Goal: Task Accomplishment & Management: Use online tool/utility

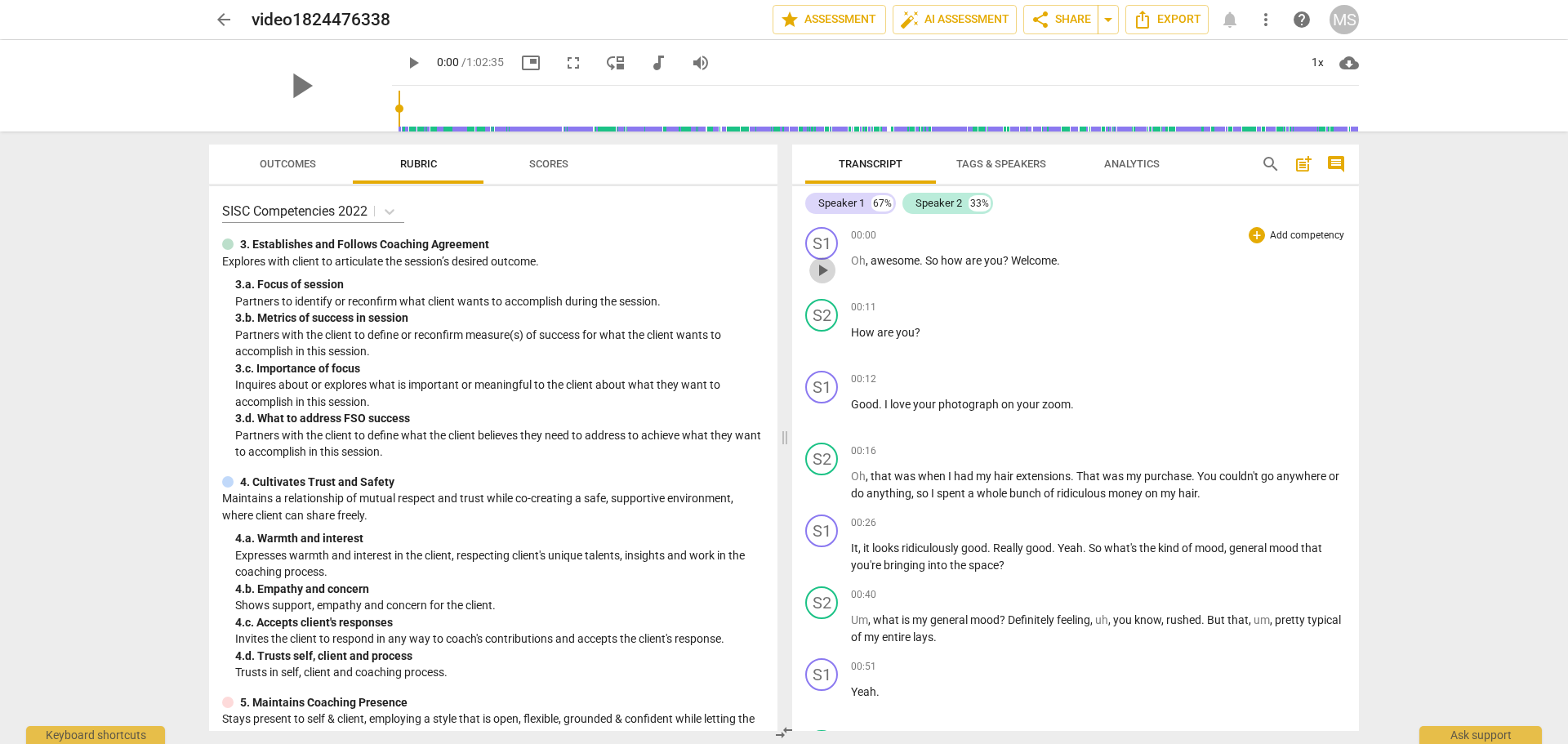
click at [818, 265] on span "play_arrow" at bounding box center [821, 270] width 20 height 20
click at [842, 206] on div "Speaker 1" at bounding box center [840, 203] width 46 height 16
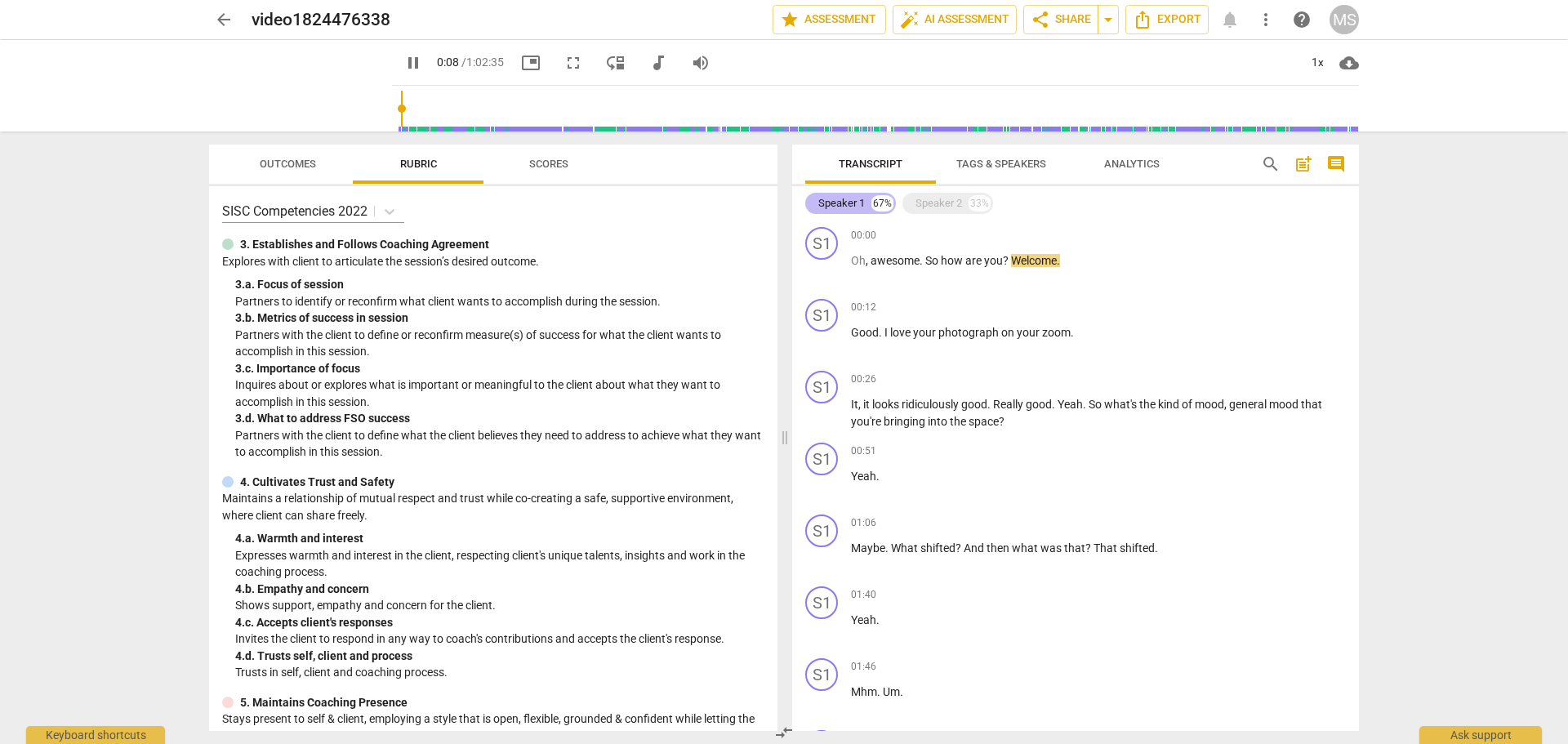
drag, startPoint x: 844, startPoint y: 206, endPoint x: 820, endPoint y: 202, distance: 24.3
click at [844, 206] on div "Speaker 1" at bounding box center [840, 203] width 46 height 16
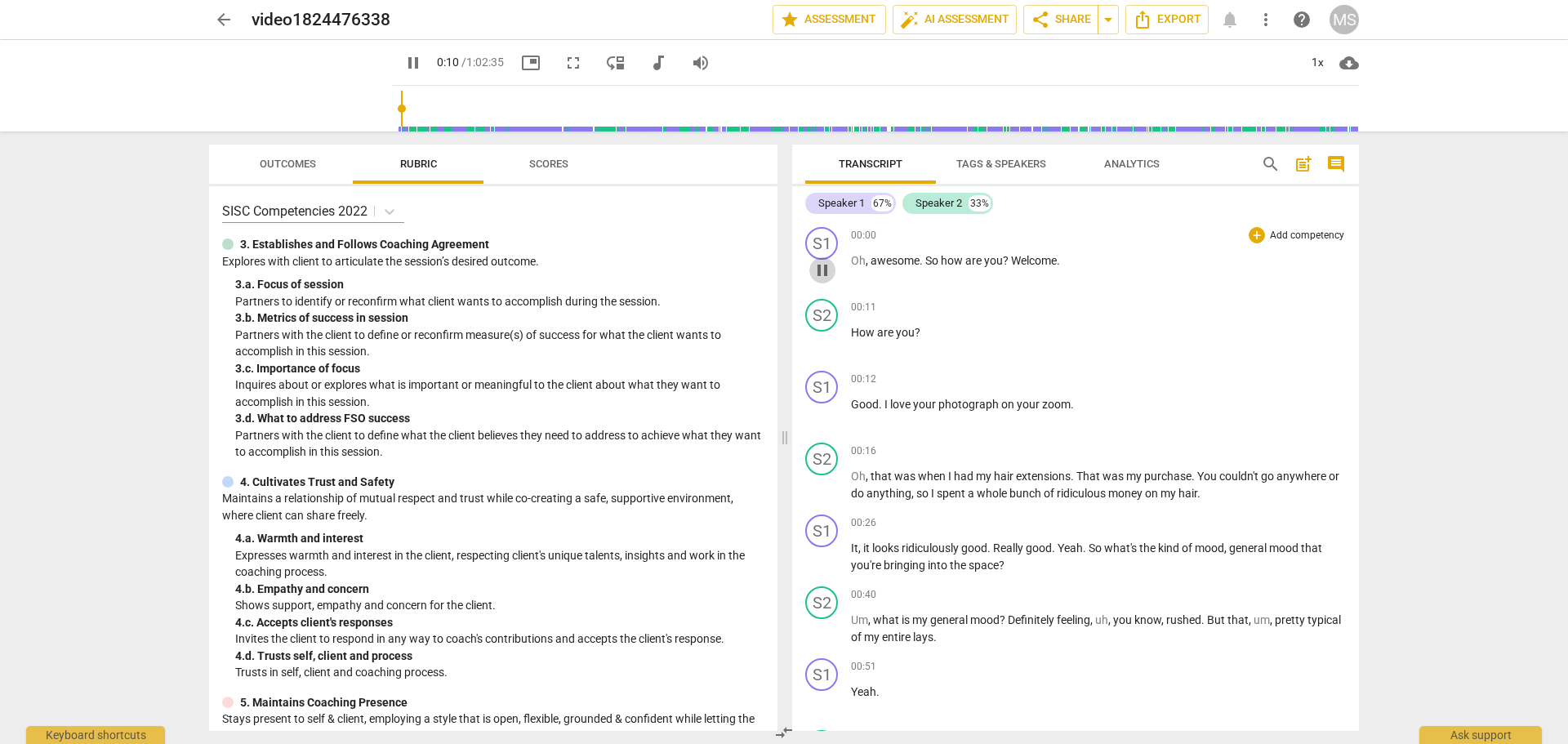
click at [816, 269] on span "pause" at bounding box center [821, 270] width 20 height 20
type input "11"
click at [999, 160] on span "Tags & Speakers" at bounding box center [1000, 163] width 90 height 12
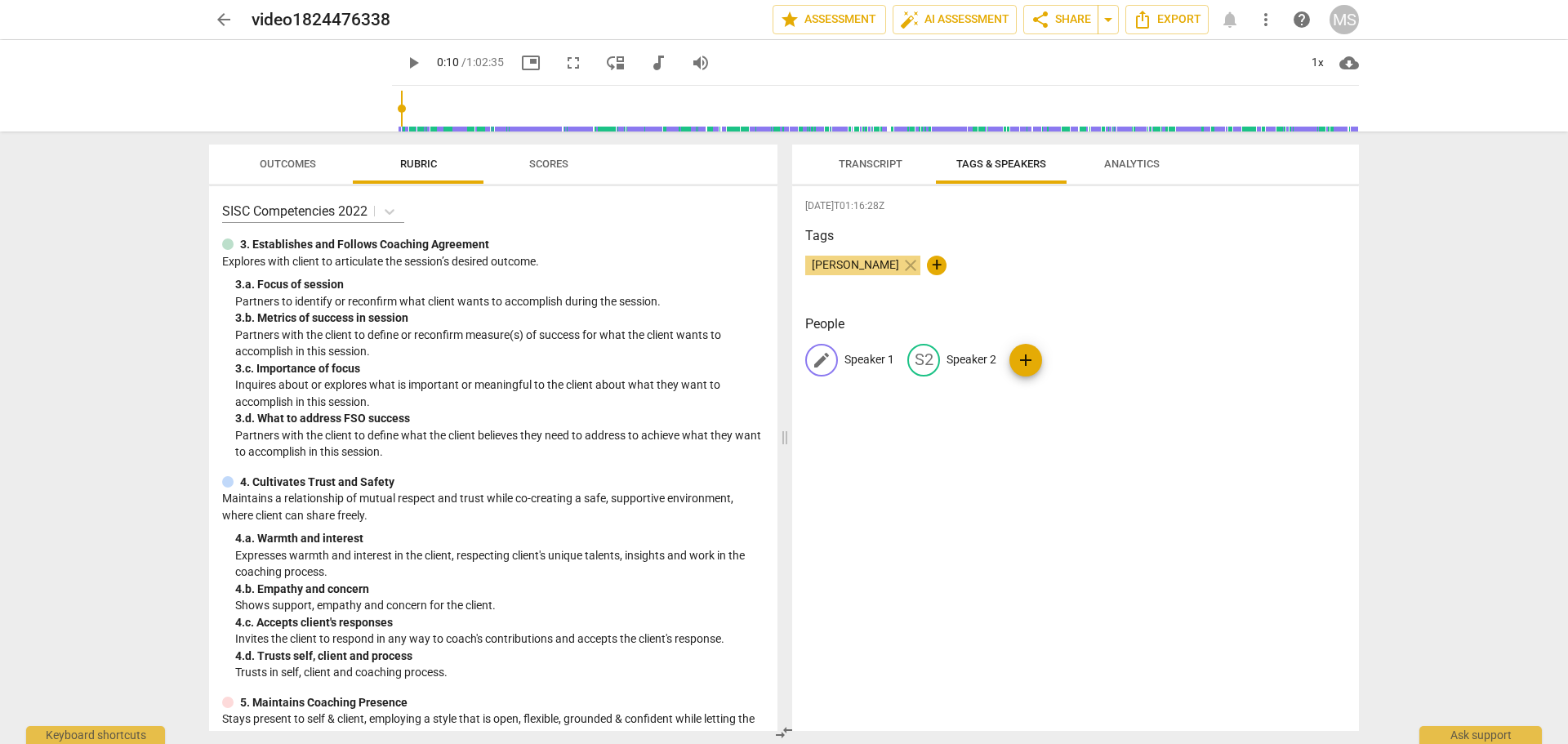
click at [815, 359] on span "edit" at bounding box center [821, 360] width 20 height 20
type input "M"
type input "Coach [PERSON_NAME]"
click at [1019, 362] on span "edit" at bounding box center [1029, 360] width 20 height 20
type input "Client [PERSON_NAME]"
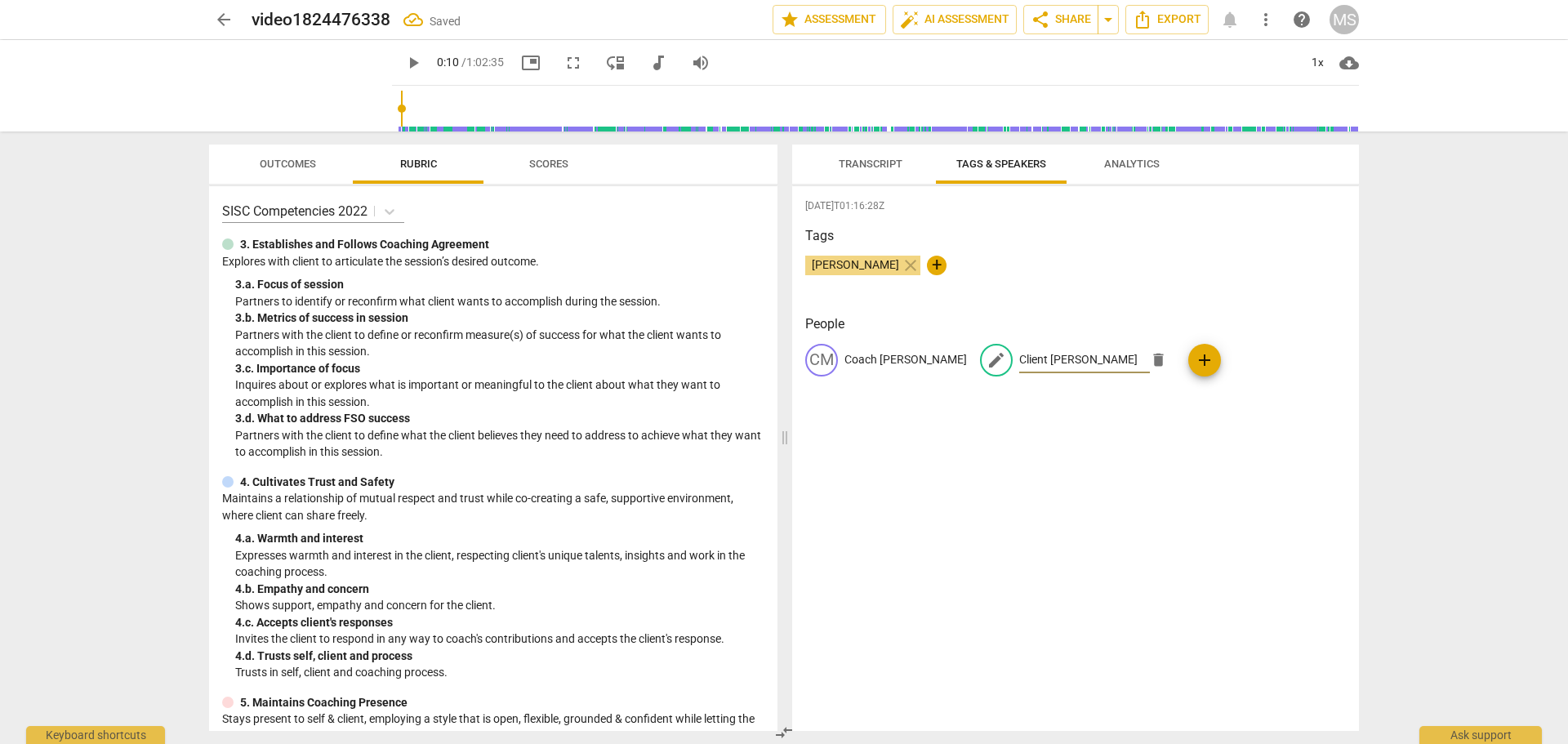
click at [911, 631] on div "[DATE]T01:16:28Z Tags [PERSON_NAME] close + People CM Coach [PERSON_NAME] edit …" at bounding box center [1075, 458] width 567 height 545
click at [866, 161] on span "Transcript" at bounding box center [870, 163] width 63 height 12
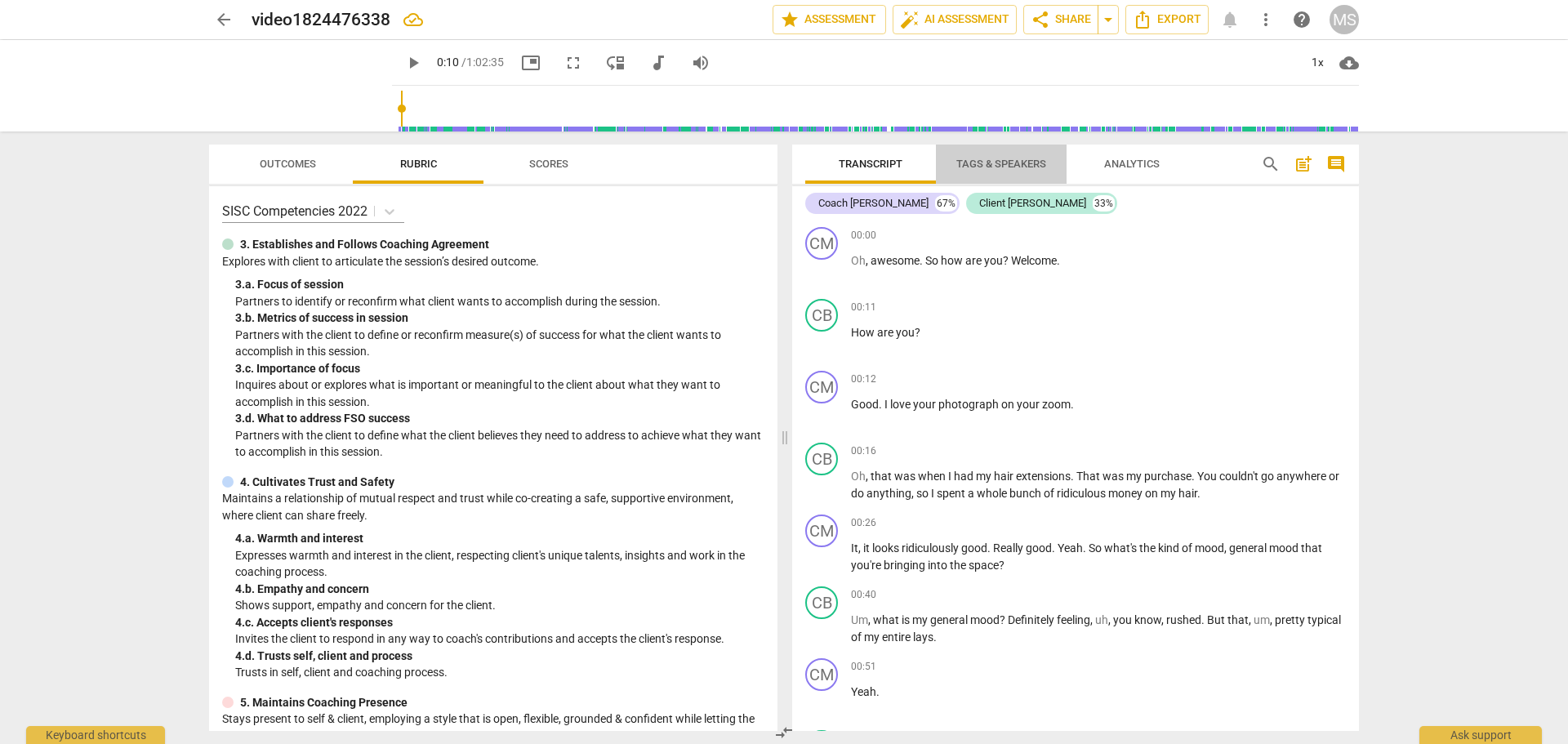
click at [996, 161] on span "Tags & Speakers" at bounding box center [1000, 163] width 90 height 12
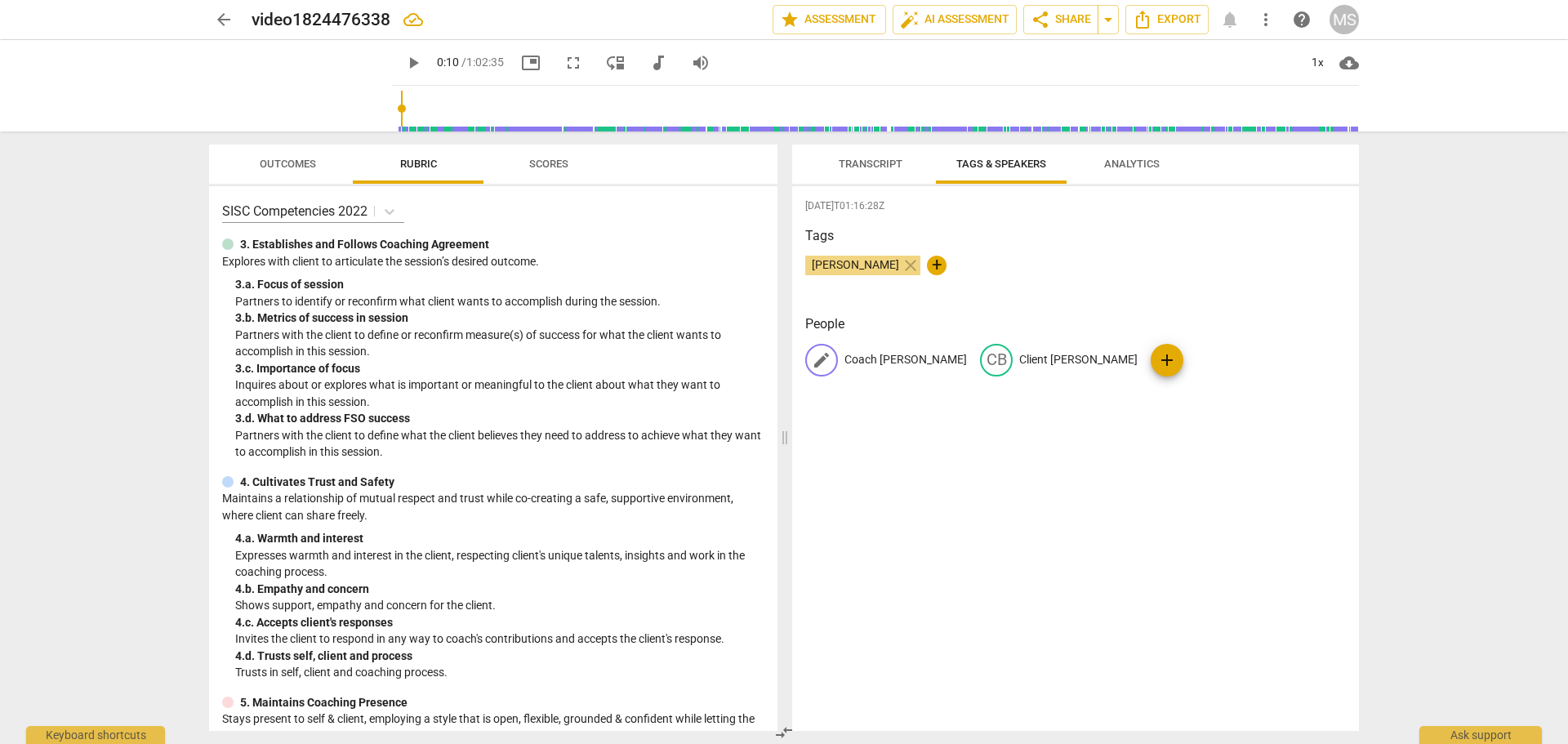
click at [812, 360] on span "edit" at bounding box center [821, 360] width 20 height 20
click at [925, 363] on input "Coach [PERSON_NAME]" at bounding box center [910, 360] width 131 height 27
drag, startPoint x: 925, startPoint y: 363, endPoint x: 825, endPoint y: 357, distance: 100.2
click at [825, 357] on div "edit Coach [PERSON_NAME]" at bounding box center [903, 360] width 195 height 32
type input "[PERSON_NAME]"
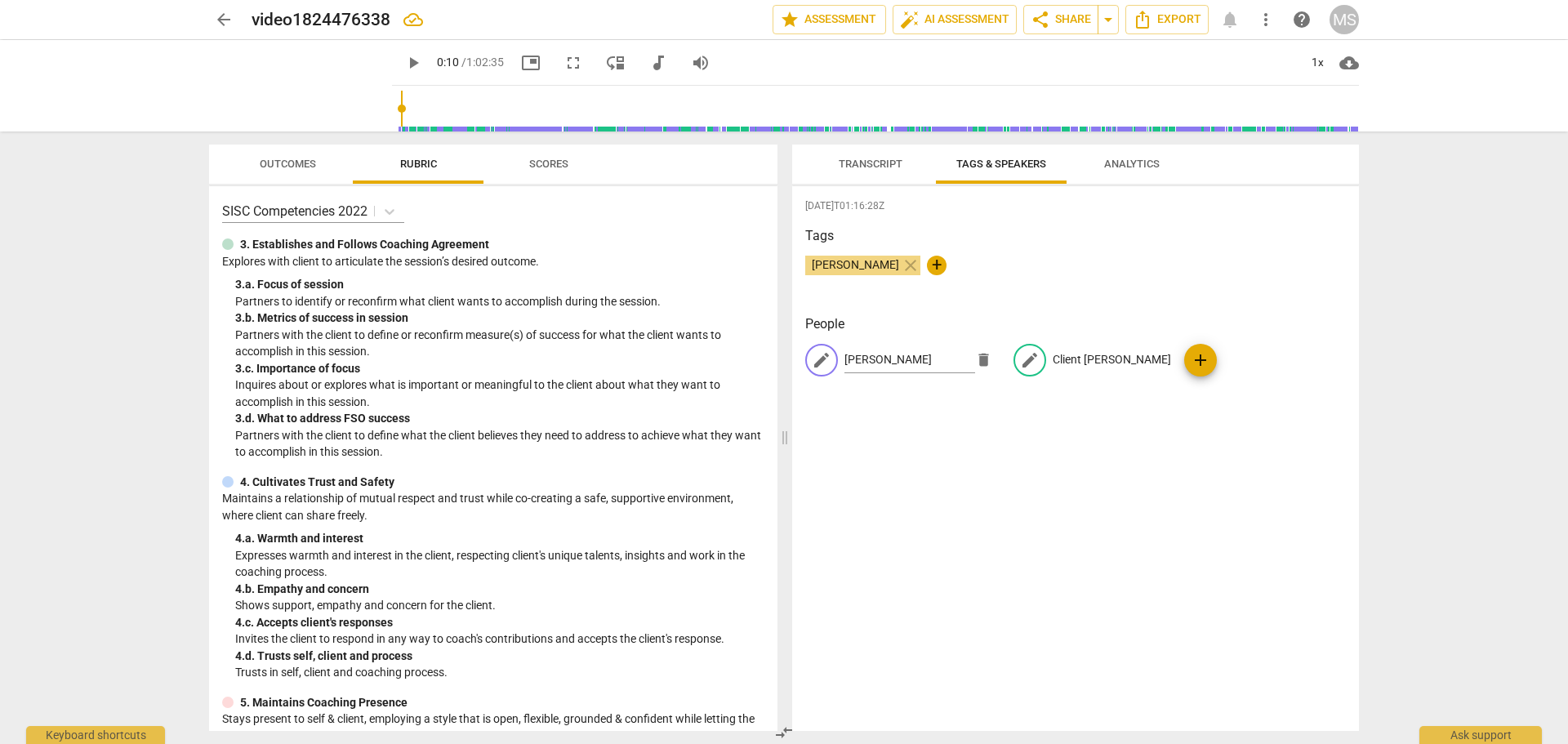
click at [1023, 354] on span "edit" at bounding box center [1029, 360] width 20 height 20
click at [1051, 362] on input "Client [PERSON_NAME]" at bounding box center [1049, 360] width 131 height 27
drag, startPoint x: 1050, startPoint y: 362, endPoint x: 970, endPoint y: 359, distance: 80.1
click at [983, 357] on input "Client [PERSON_NAME]" at bounding box center [1049, 360] width 131 height 27
type input "[PERSON_NAME] Client"
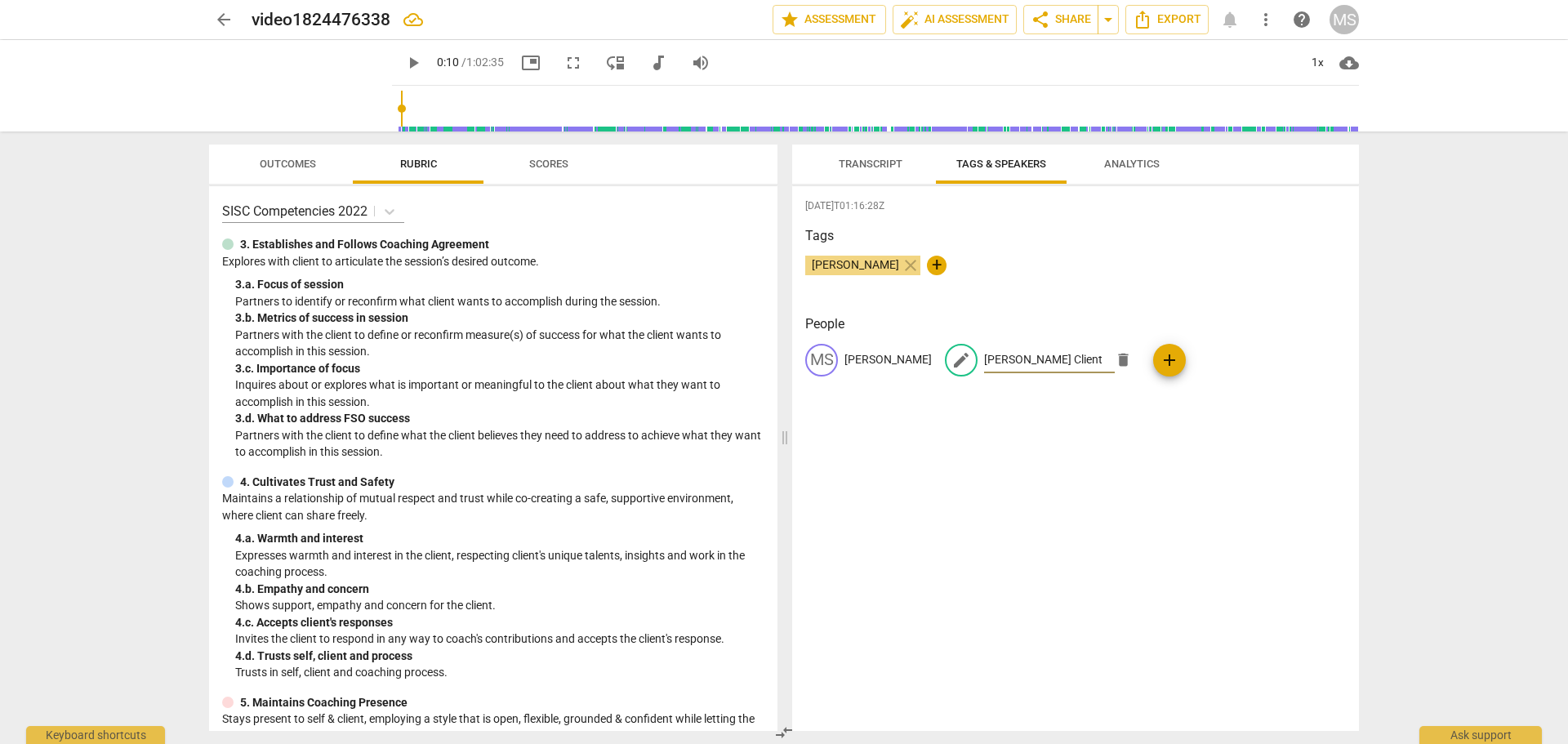
click at [874, 554] on div "[DATE]T01:16:28Z Tags [PERSON_NAME] close + People [PERSON_NAME] edit [PERSON_N…" at bounding box center [1075, 458] width 567 height 545
click at [885, 158] on span "Transcript" at bounding box center [870, 163] width 63 height 12
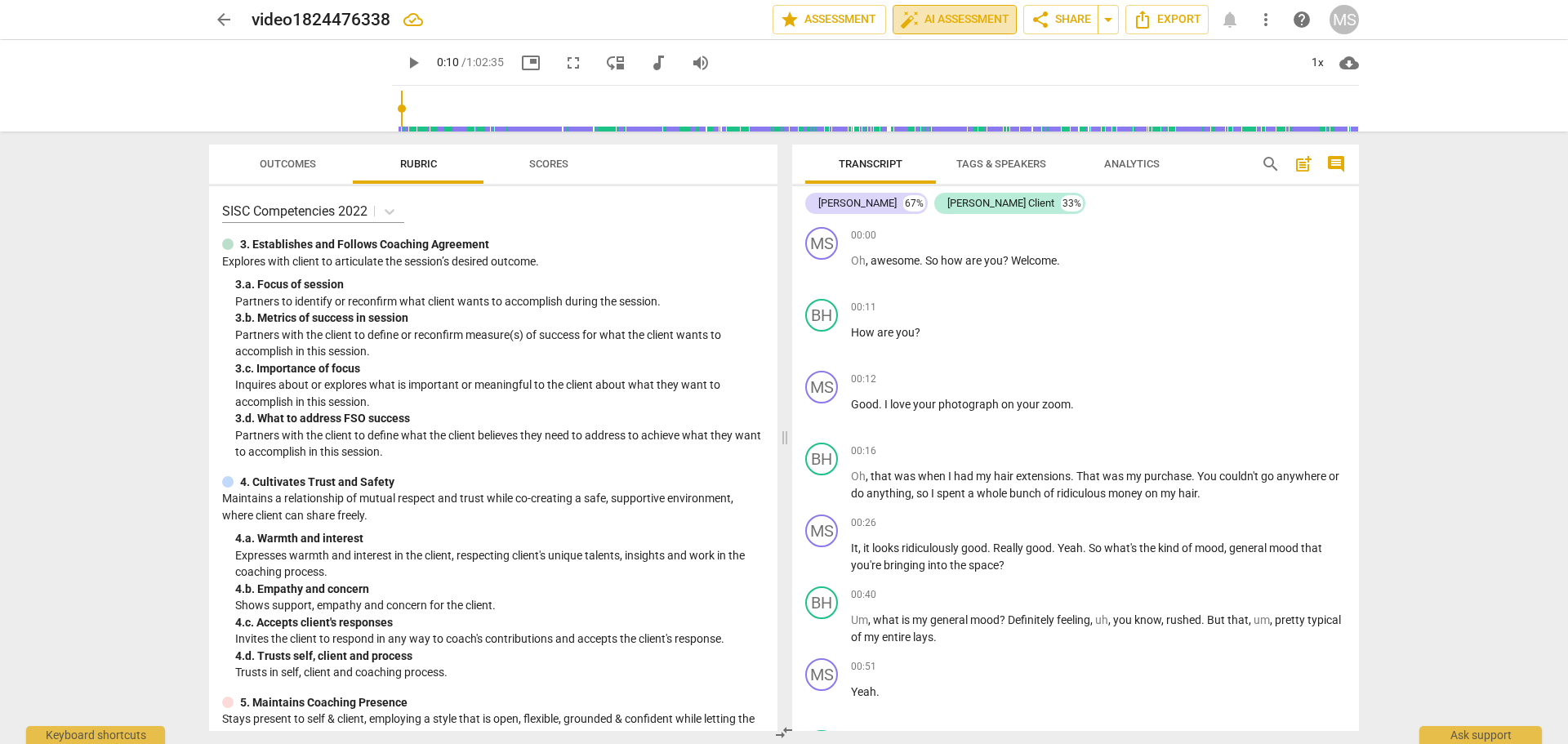
click at [971, 14] on span "auto_fix_high AI Assessment" at bounding box center [954, 19] width 109 height 20
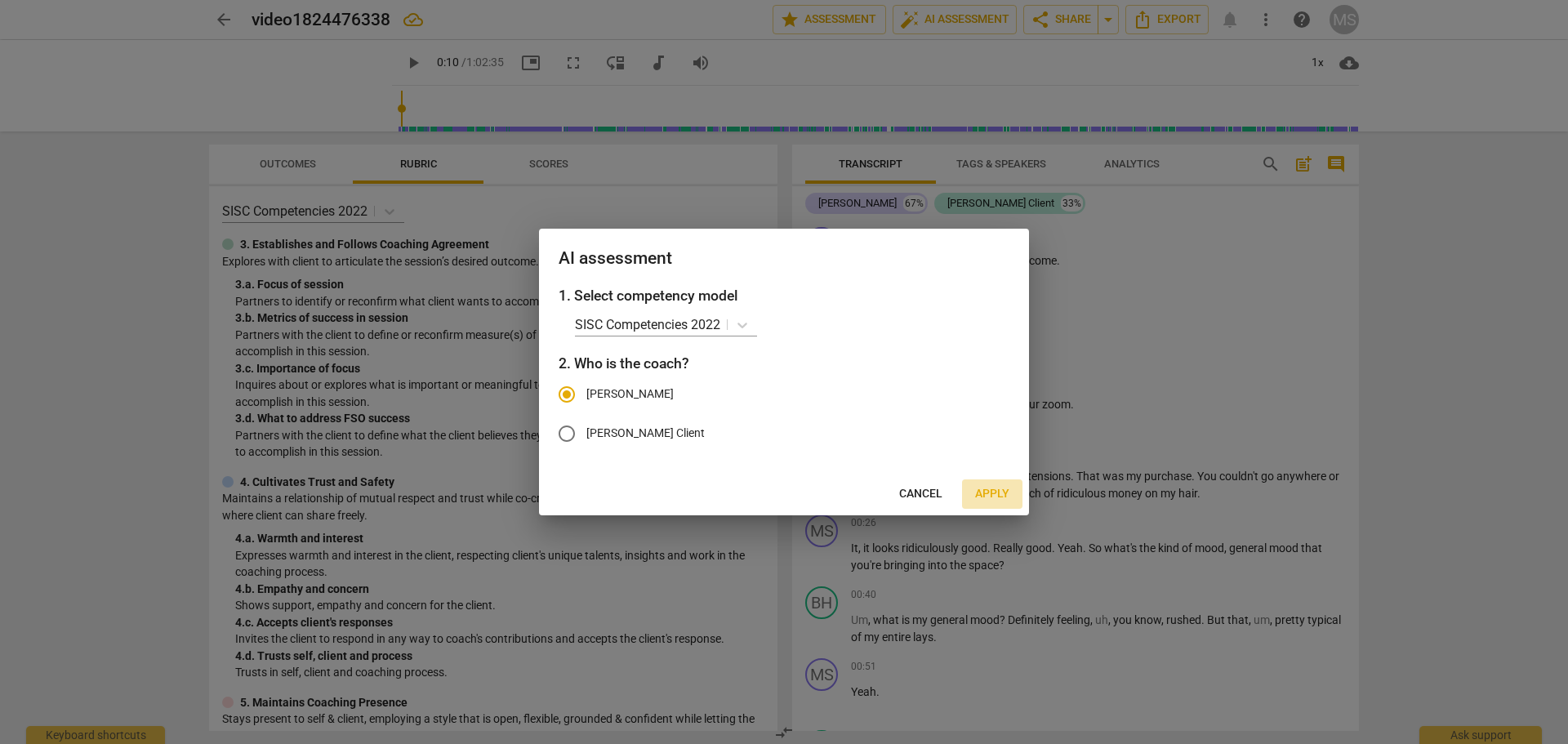
click at [1001, 491] on span "Apply" at bounding box center [992, 494] width 34 height 16
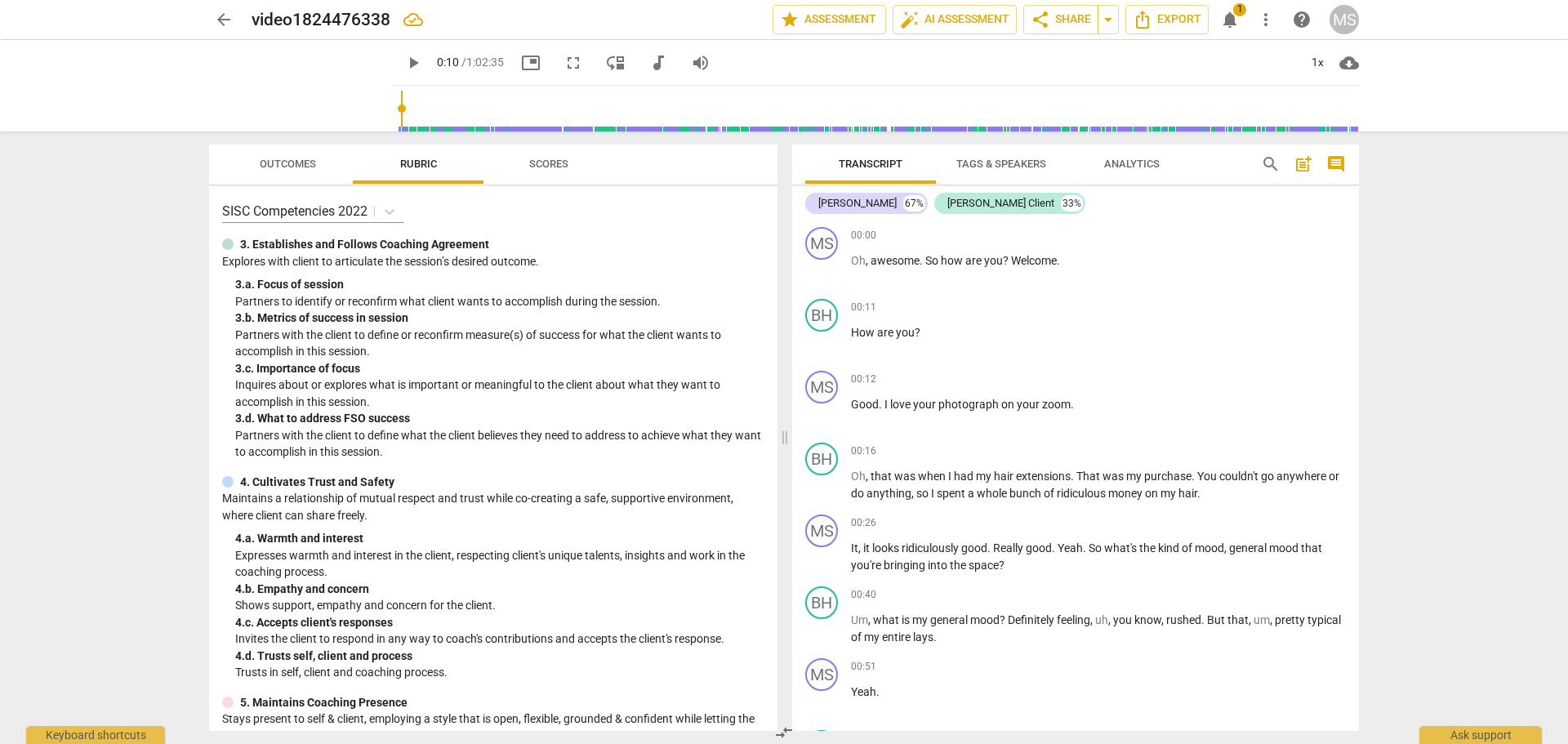
click at [1422, 224] on div "arrow_back video1824476338 edit star Assessment auto_fix_high AI Assessment sha…" at bounding box center [784, 372] width 1568 height 744
click at [413, 165] on span "Rubric" at bounding box center [418, 163] width 37 height 12
click at [945, 21] on span "auto_fix_high AI Assessment" at bounding box center [954, 19] width 109 height 20
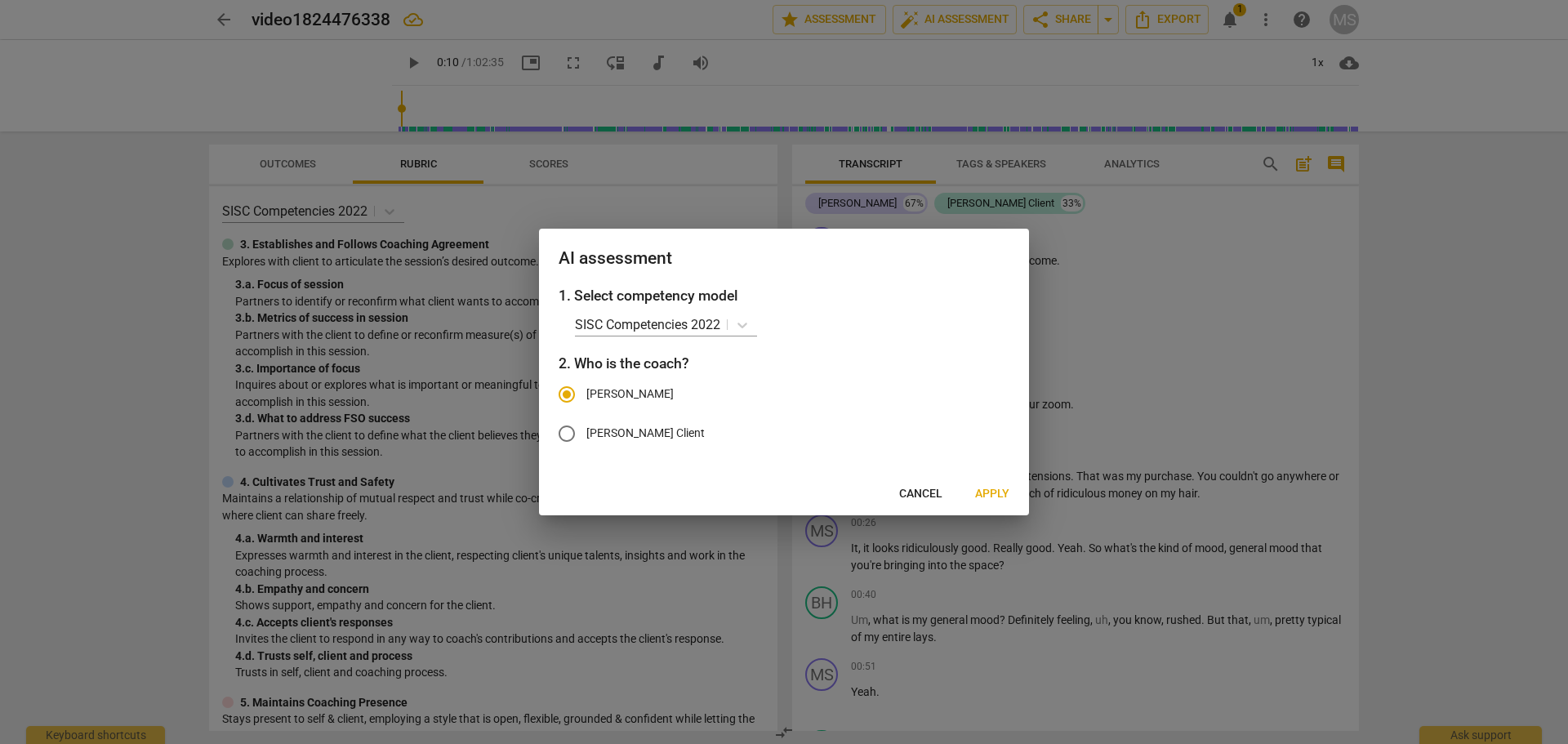
click at [1506, 377] on div at bounding box center [784, 372] width 1568 height 744
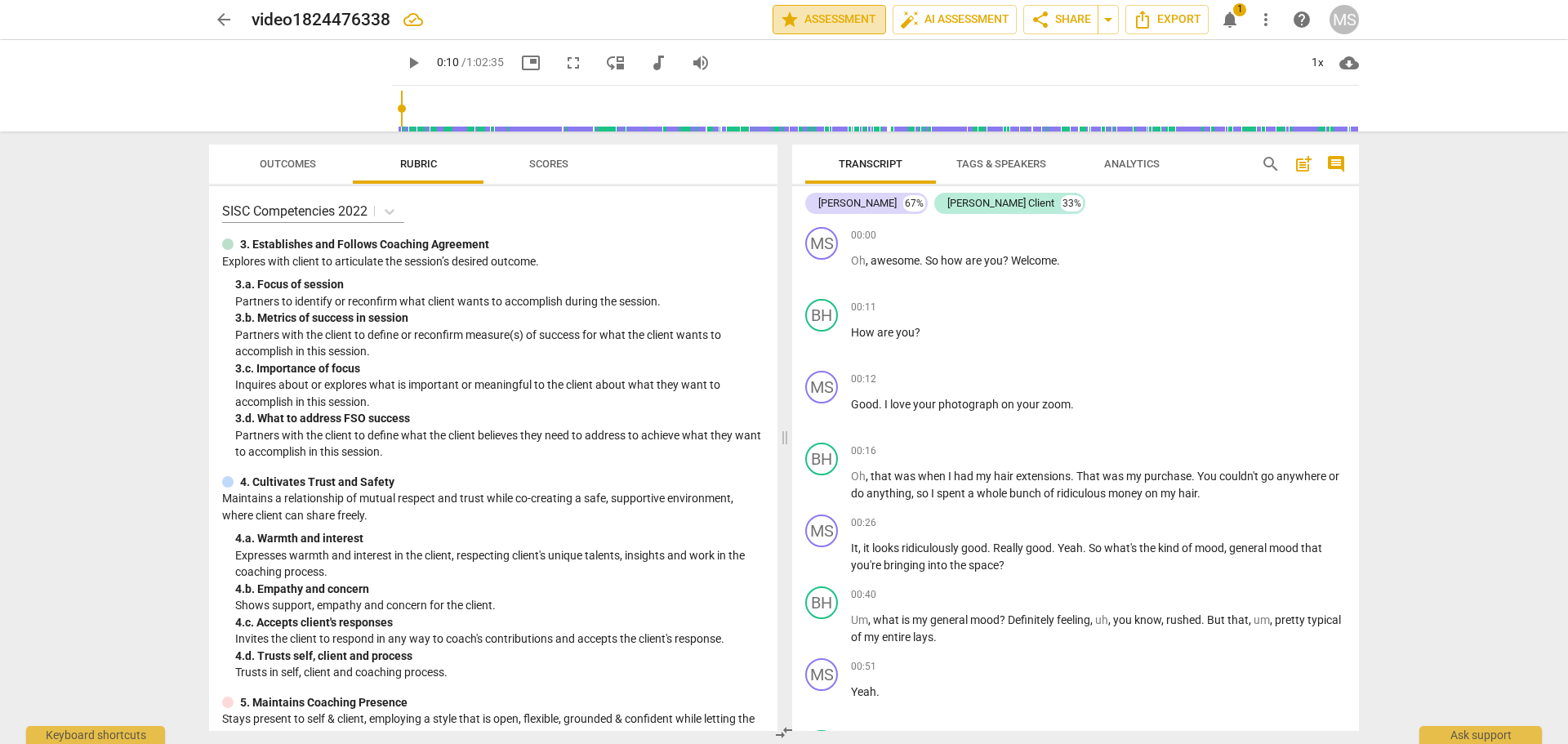
click at [835, 19] on span "star Assessment" at bounding box center [829, 19] width 99 height 20
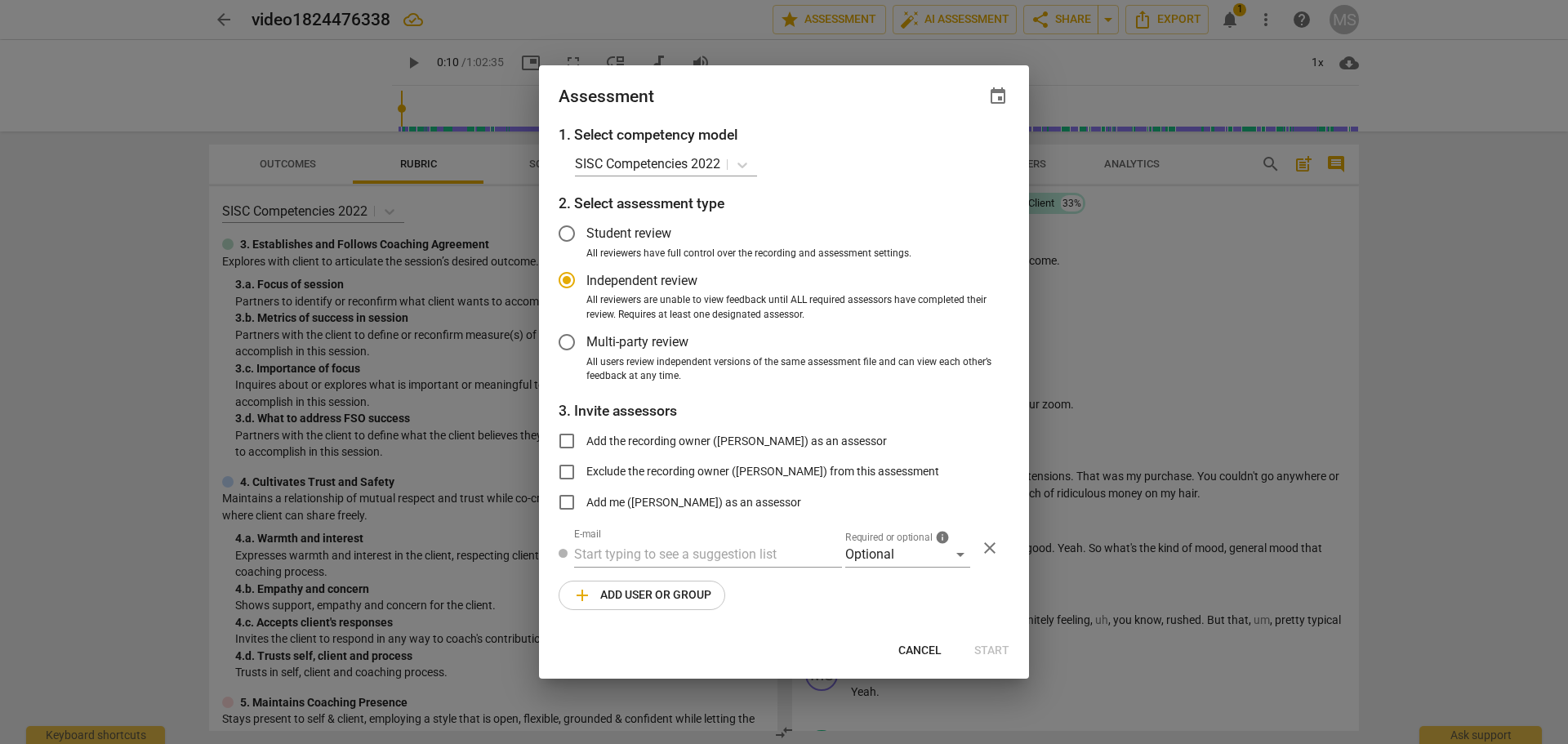
click at [1477, 379] on div at bounding box center [784, 372] width 1568 height 744
radio input "false"
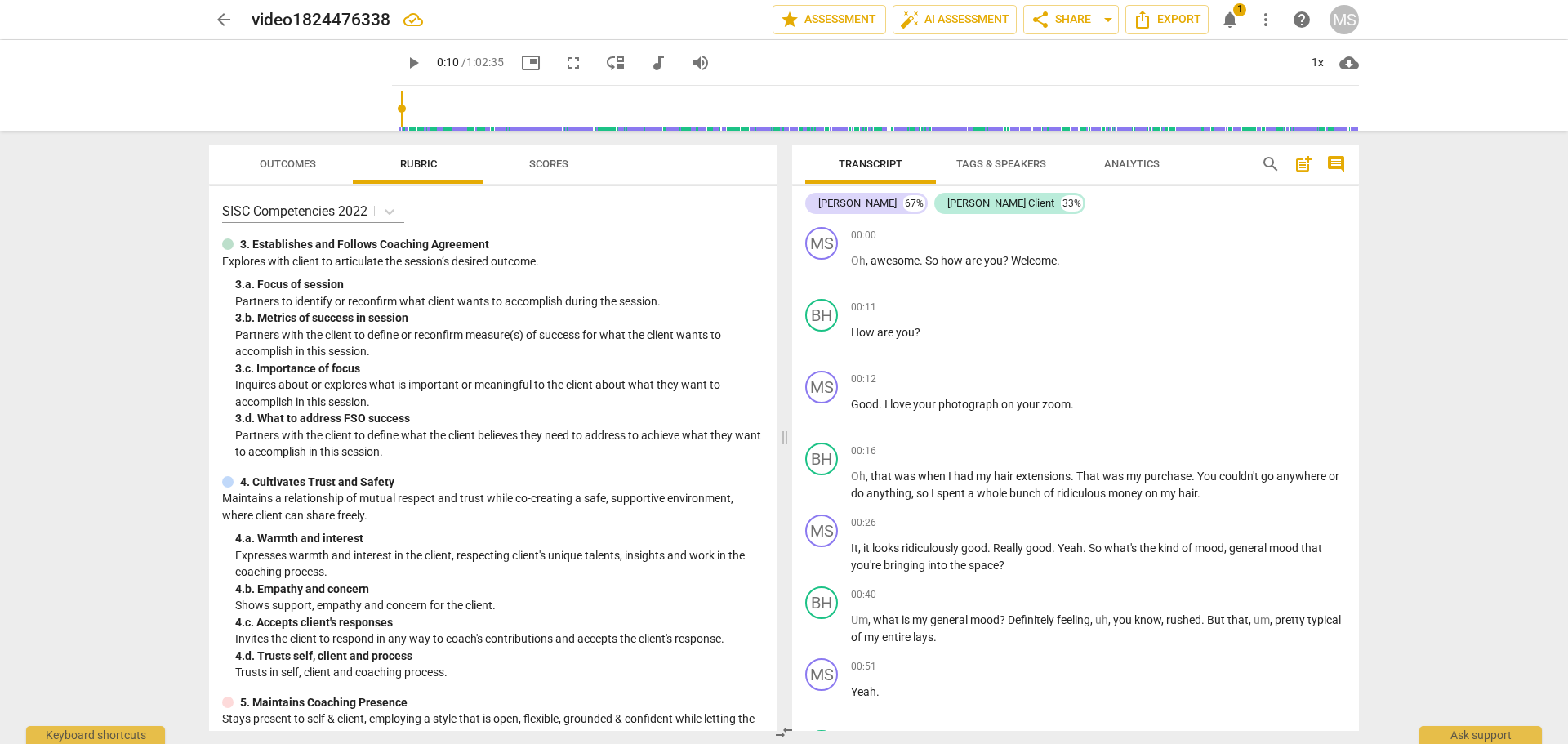
click at [1144, 157] on span "Analytics" at bounding box center [1131, 163] width 56 height 12
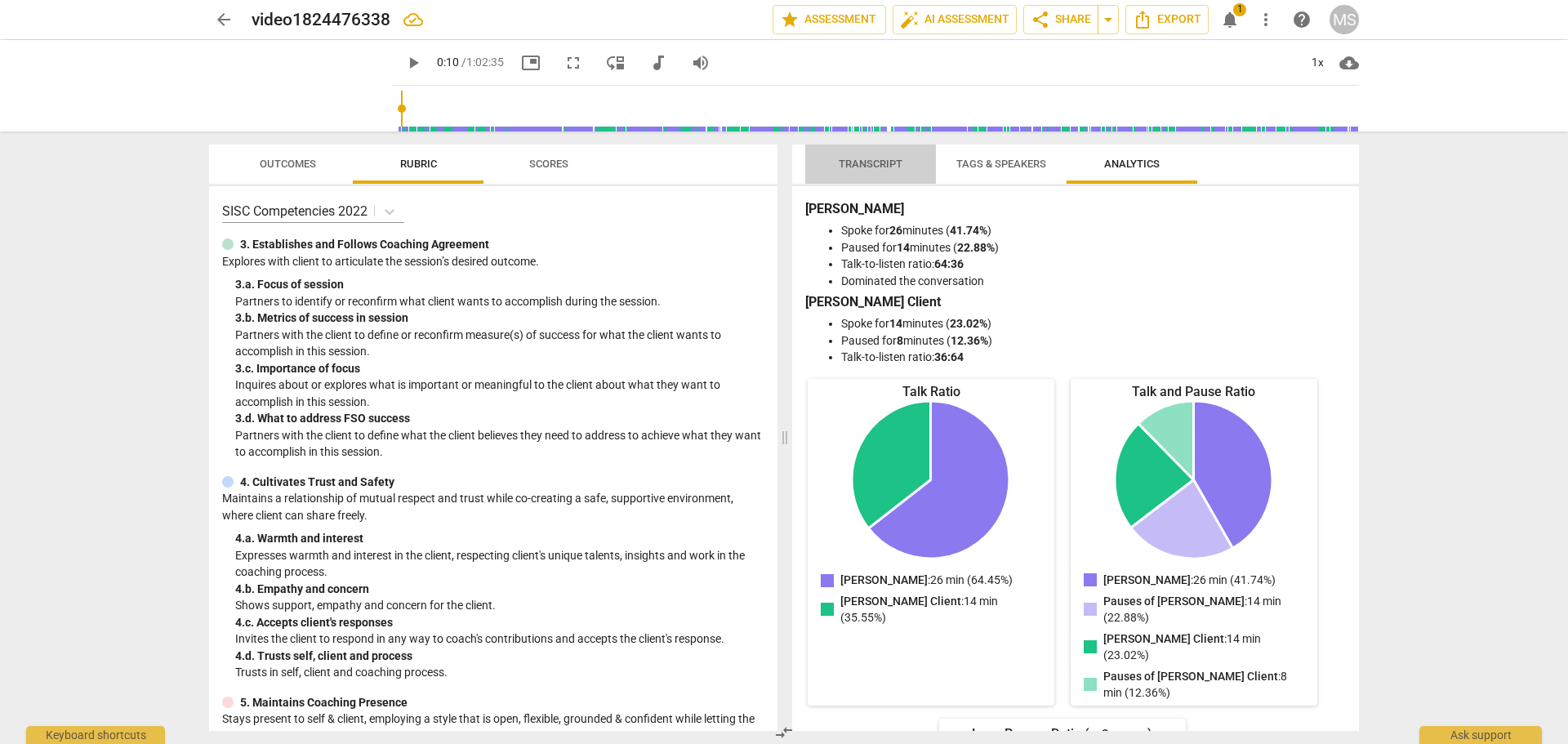
click at [867, 162] on span "Transcript" at bounding box center [870, 163] width 63 height 12
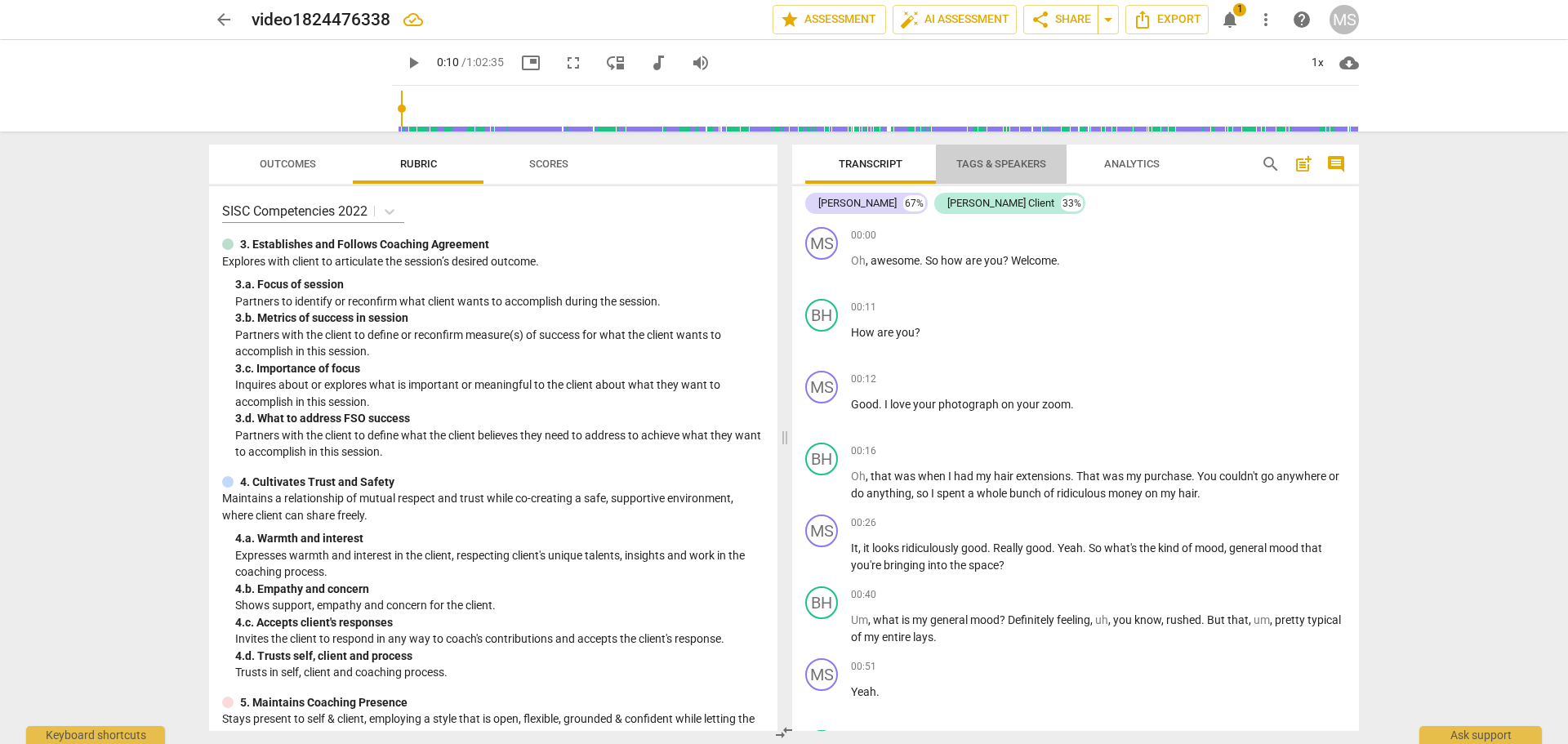
click at [995, 162] on span "Tags & Speakers" at bounding box center [1000, 163] width 90 height 12
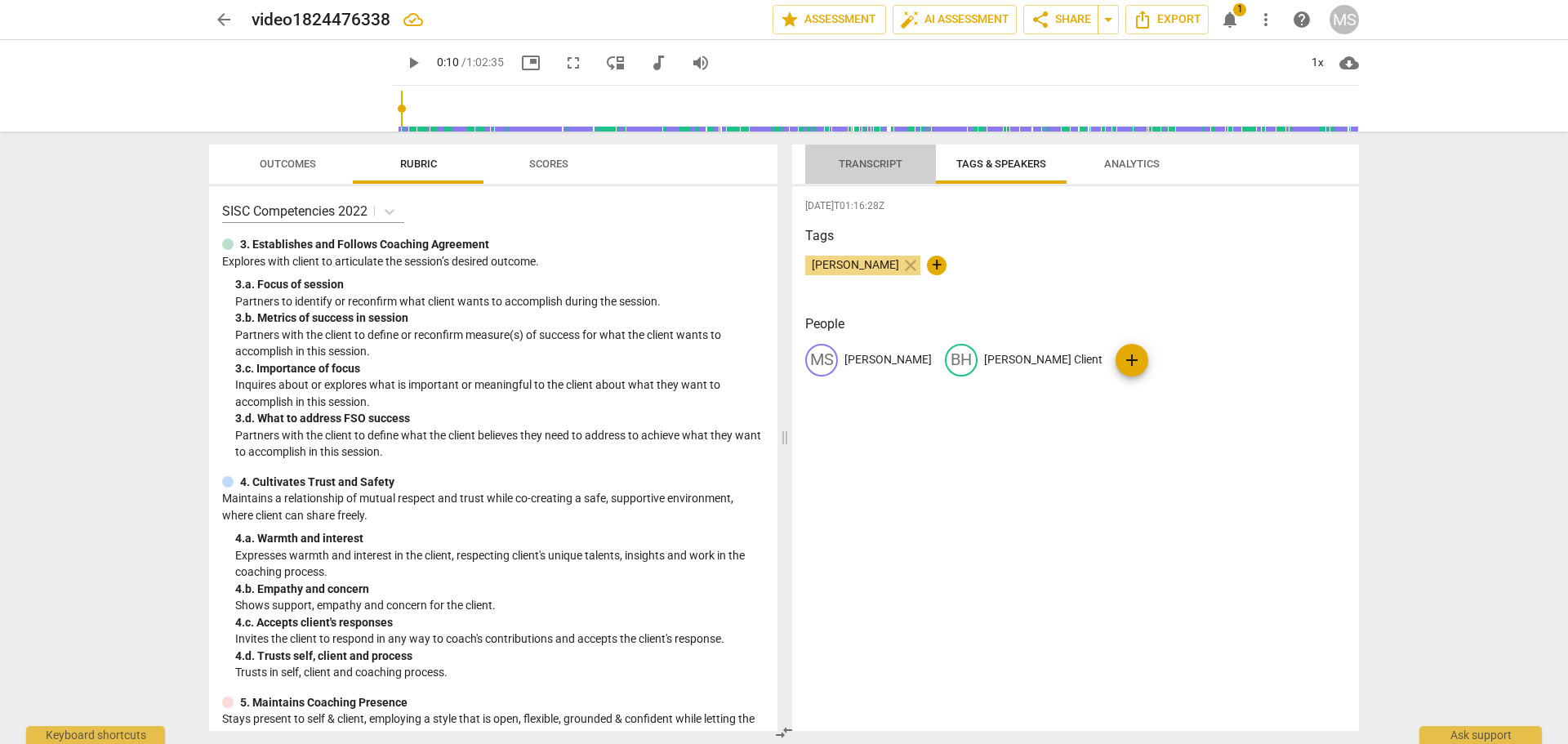
click at [884, 162] on span "Transcript" at bounding box center [870, 163] width 63 height 12
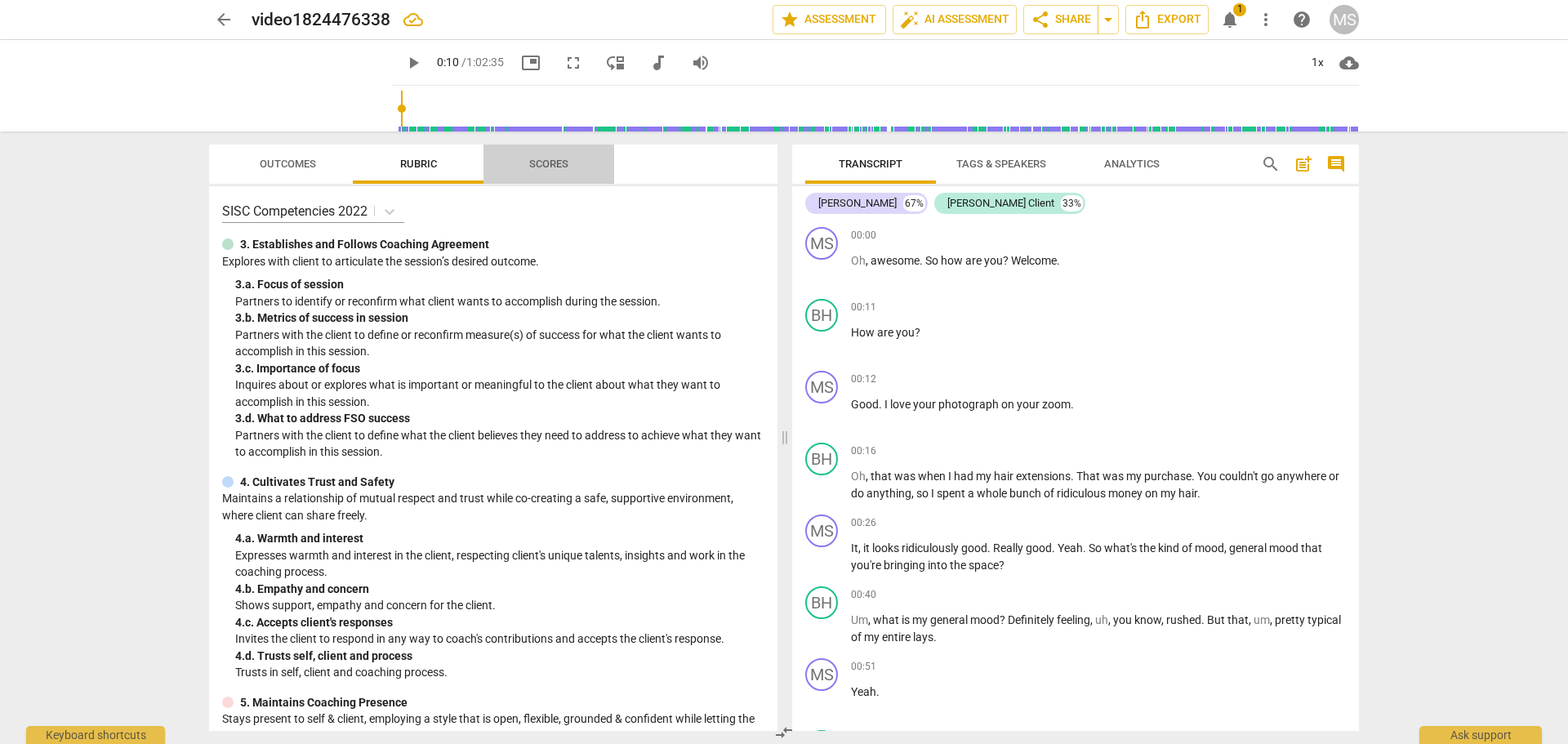
click at [552, 162] on span "Scores" at bounding box center [548, 163] width 39 height 12
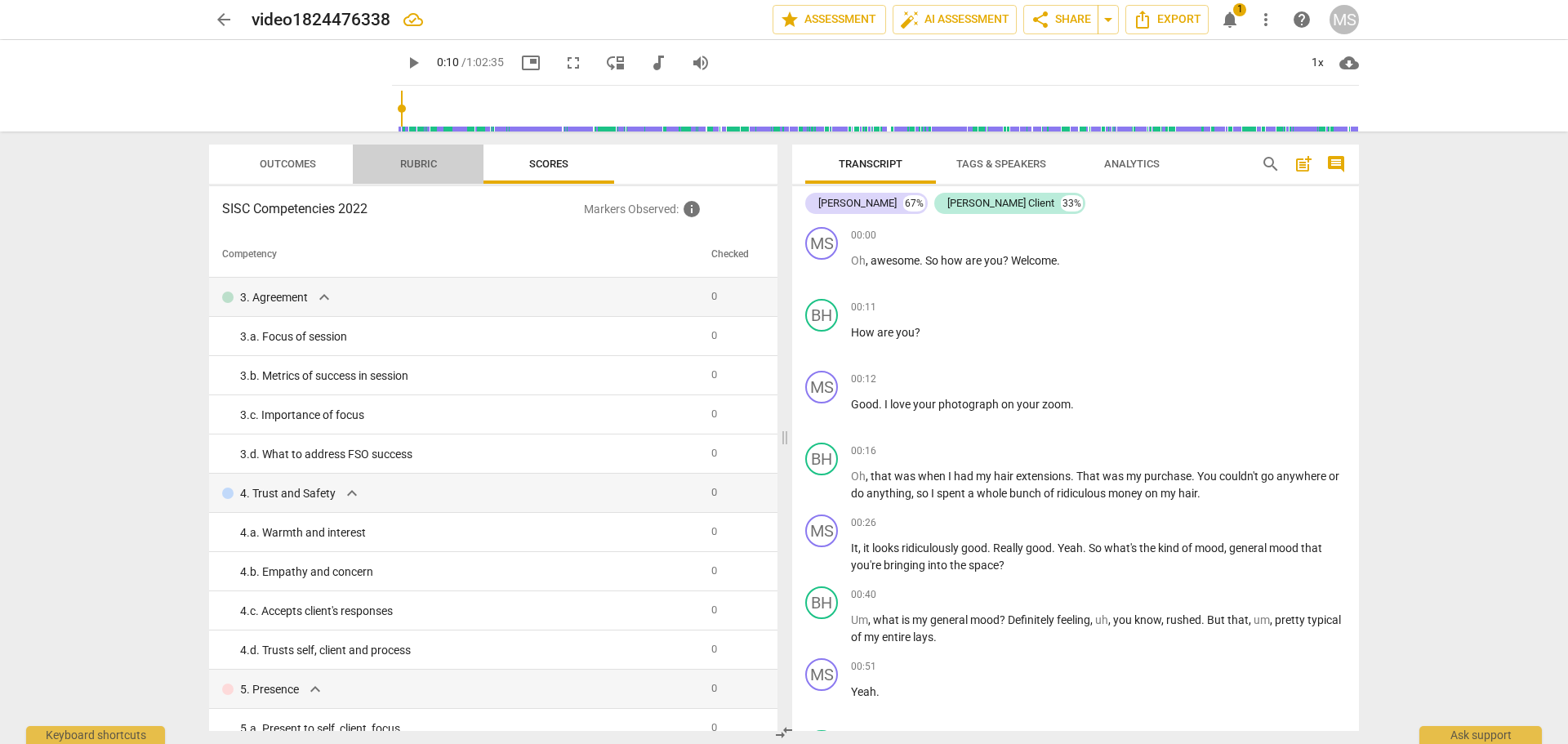
click at [422, 165] on span "Rubric" at bounding box center [418, 163] width 37 height 12
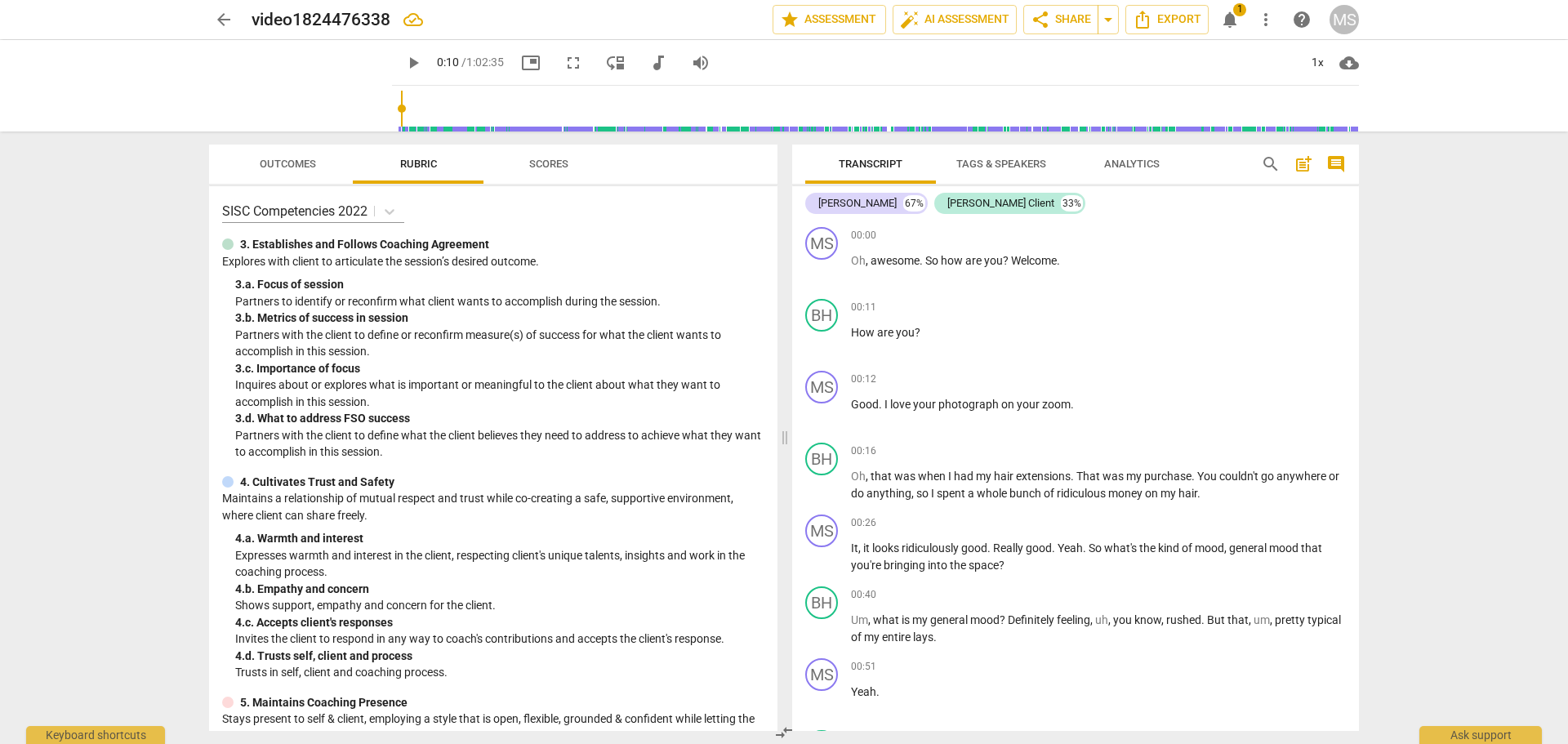
click at [276, 162] on span "Outcomes" at bounding box center [287, 163] width 56 height 12
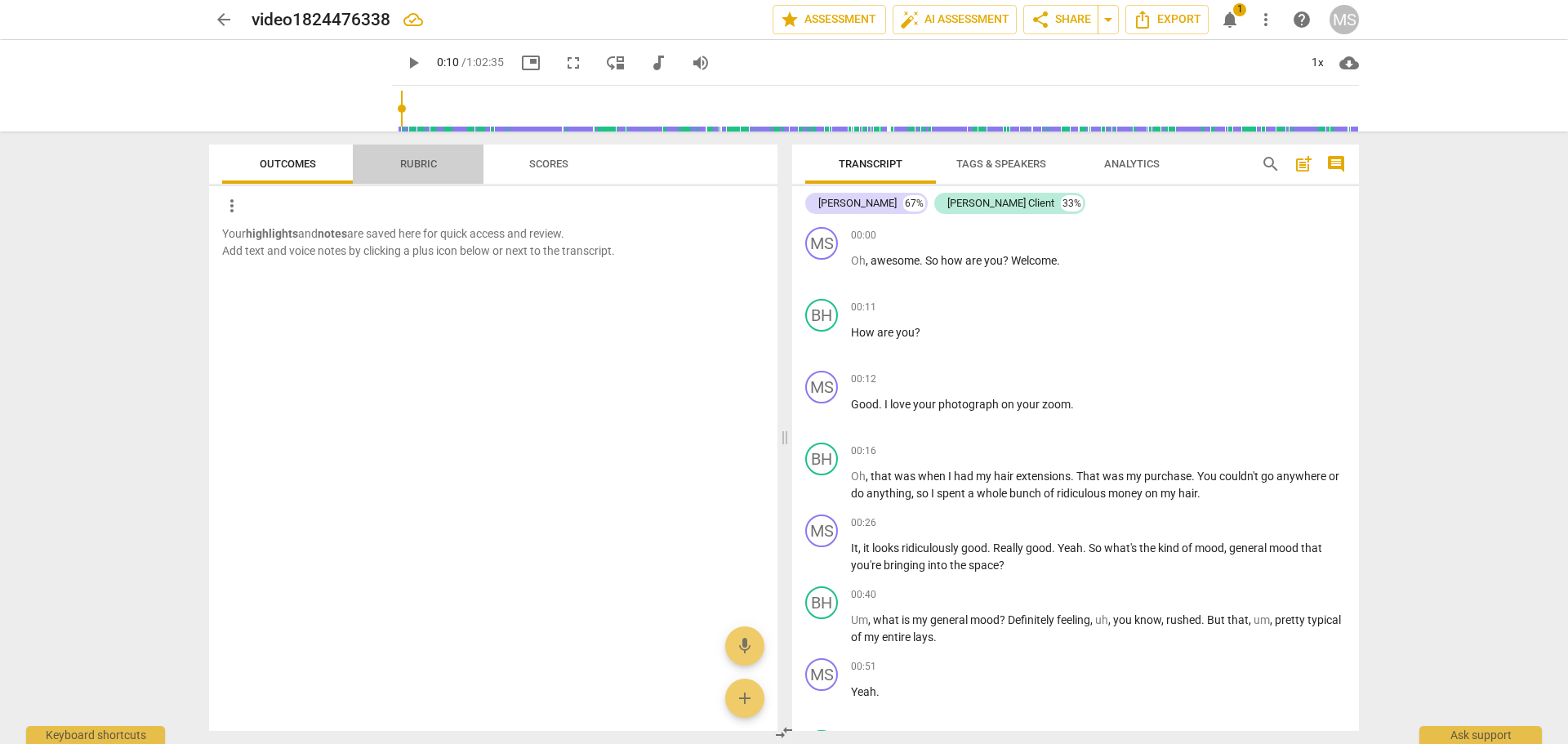
click at [417, 160] on span "Rubric" at bounding box center [418, 163] width 37 height 12
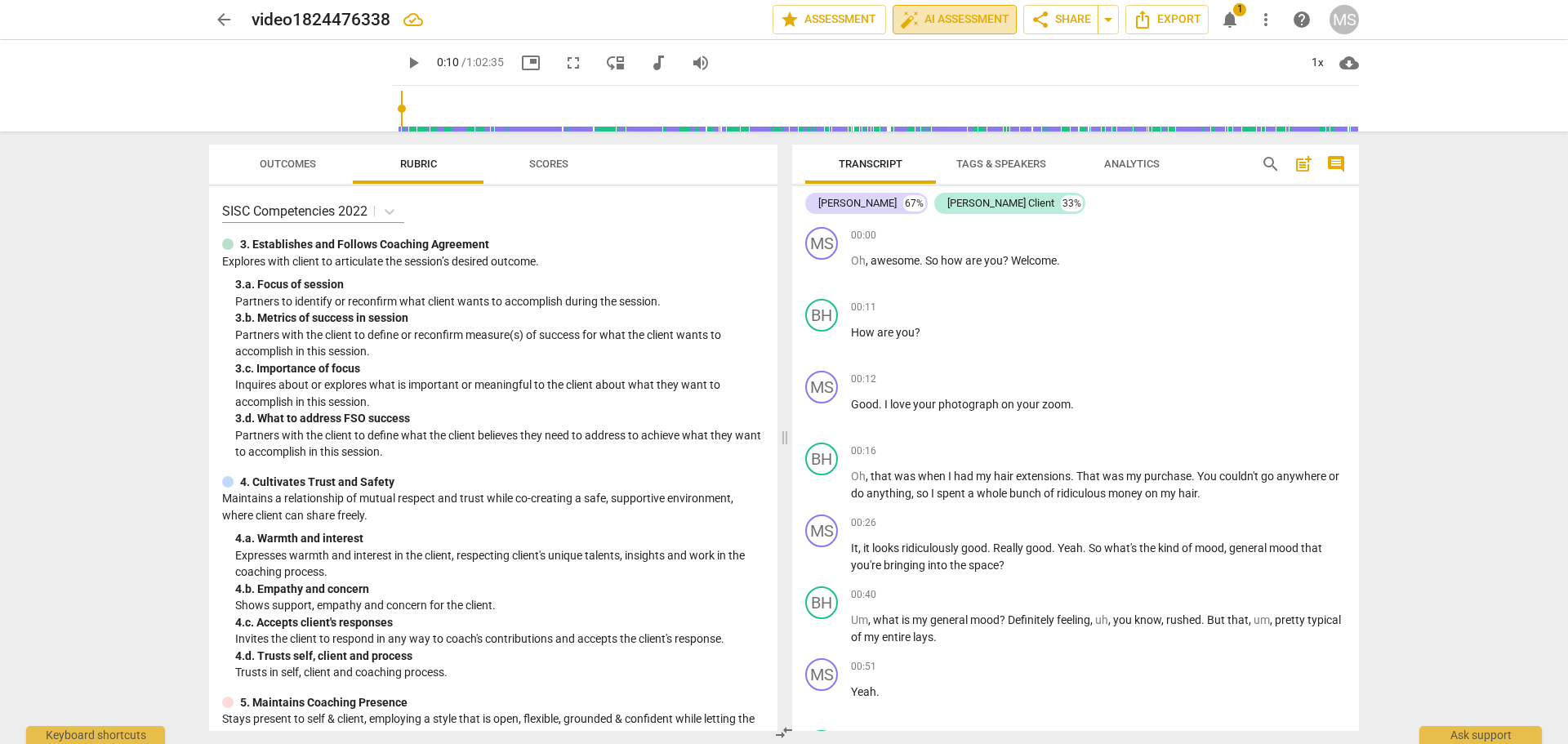
click at [978, 11] on span "auto_fix_high AI Assessment" at bounding box center [954, 19] width 109 height 20
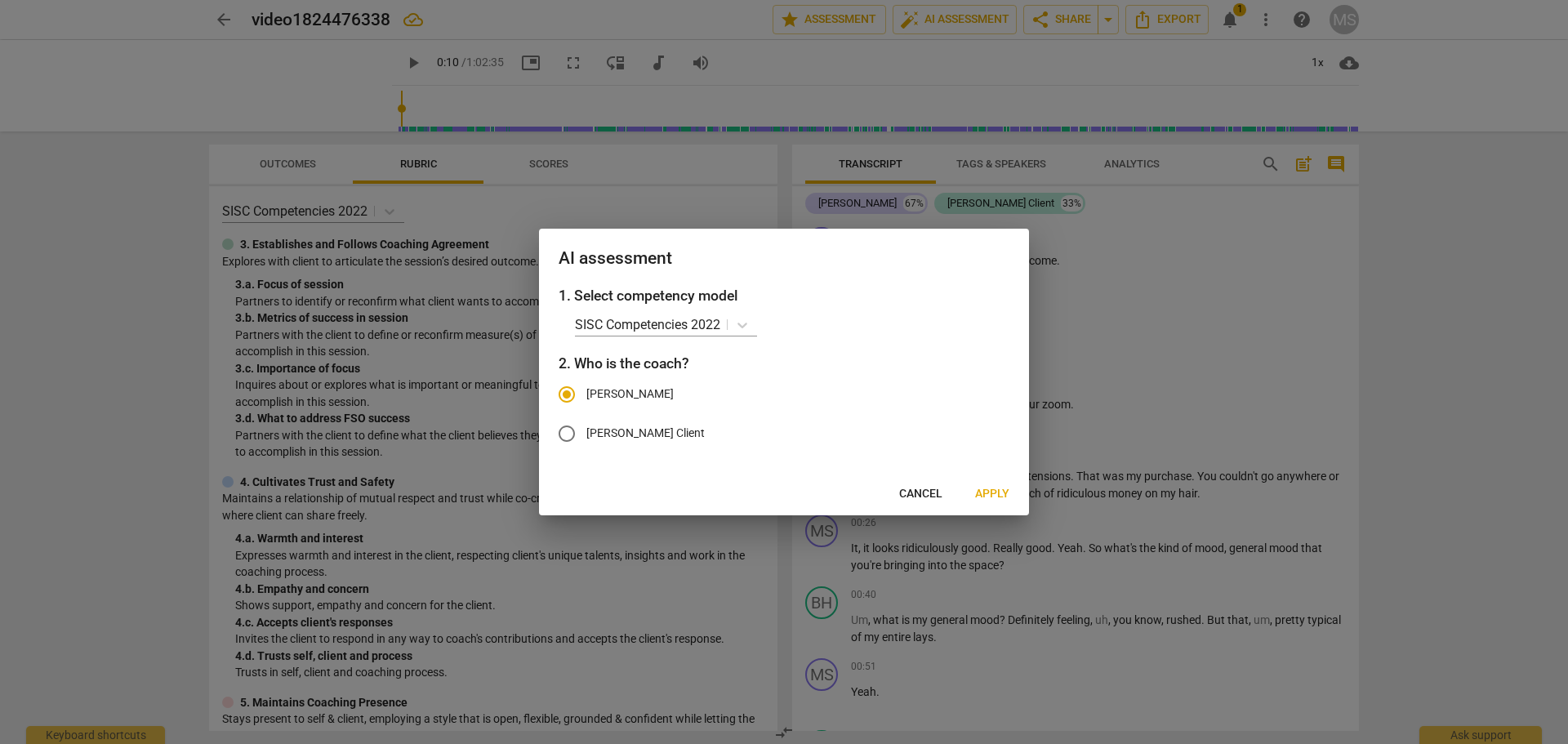
click at [1428, 336] on div at bounding box center [784, 372] width 1568 height 744
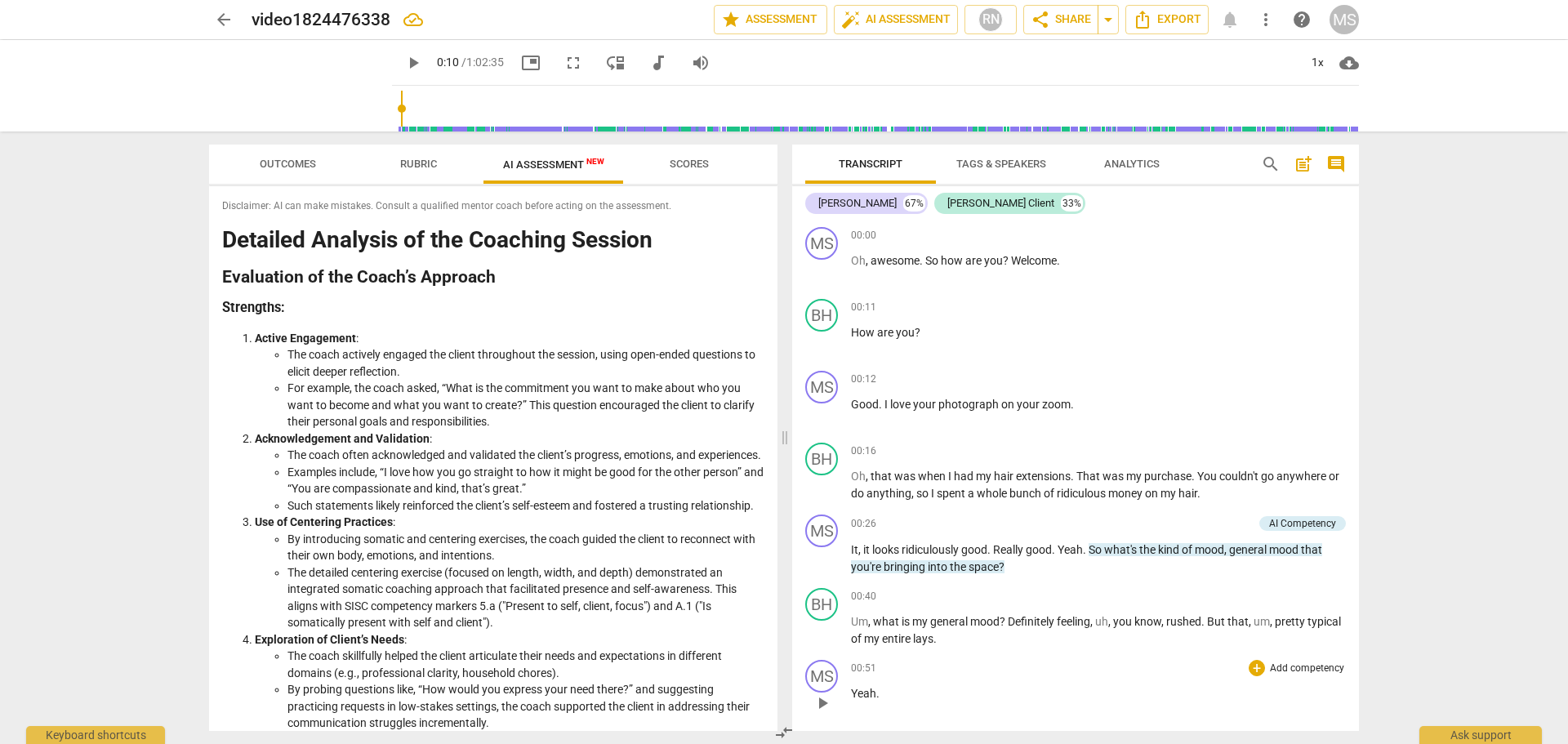
type input "11"
